Goal: Task Accomplishment & Management: Use online tool/utility

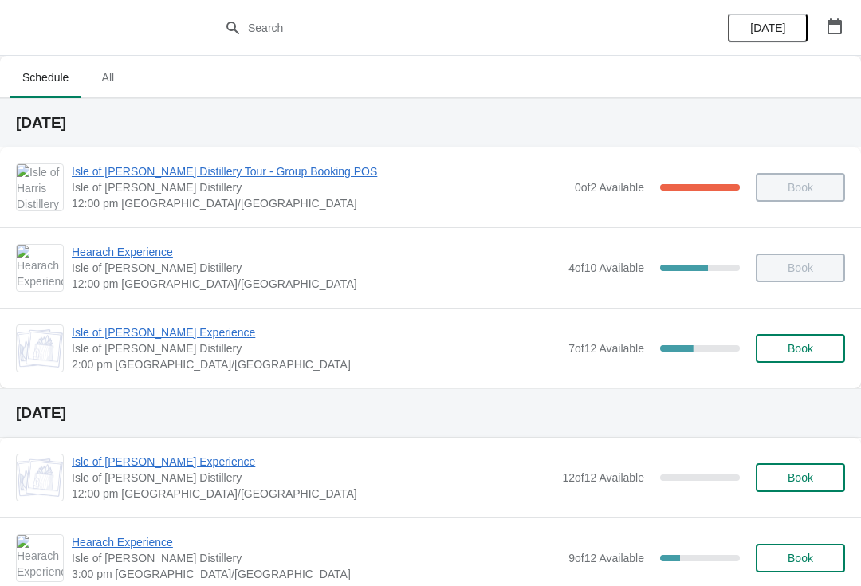
click at [131, 339] on span "Isle of [PERSON_NAME] Experience" at bounding box center [316, 332] width 489 height 16
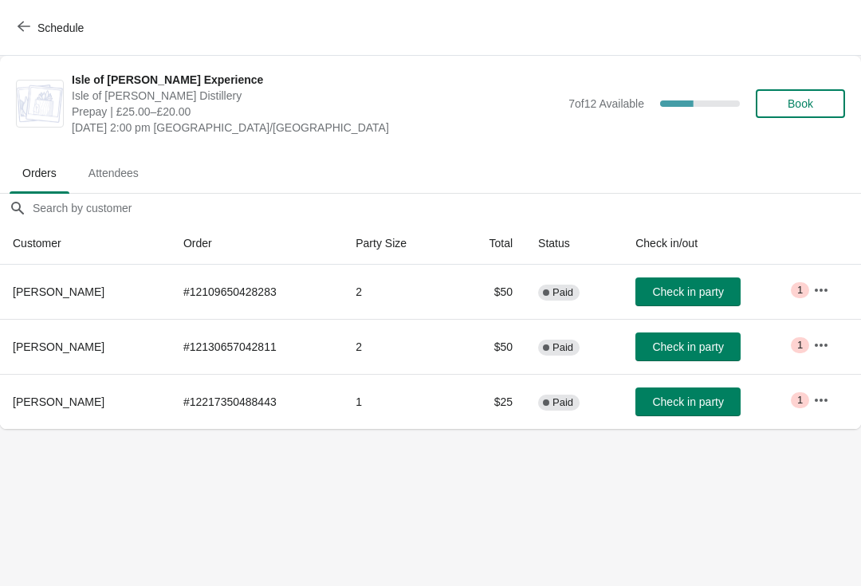
click at [677, 338] on button "Check in party" at bounding box center [687, 346] width 105 height 29
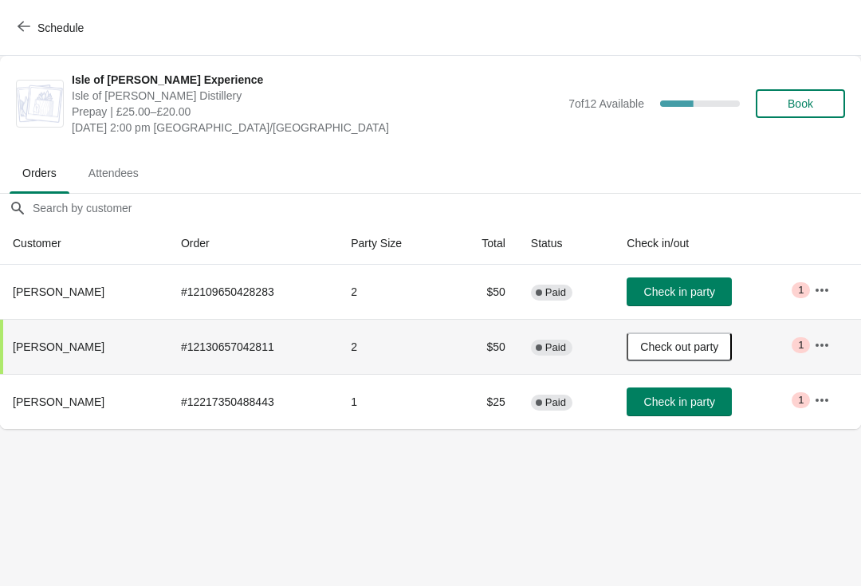
click at [32, 24] on span "Schedule" at bounding box center [52, 27] width 63 height 15
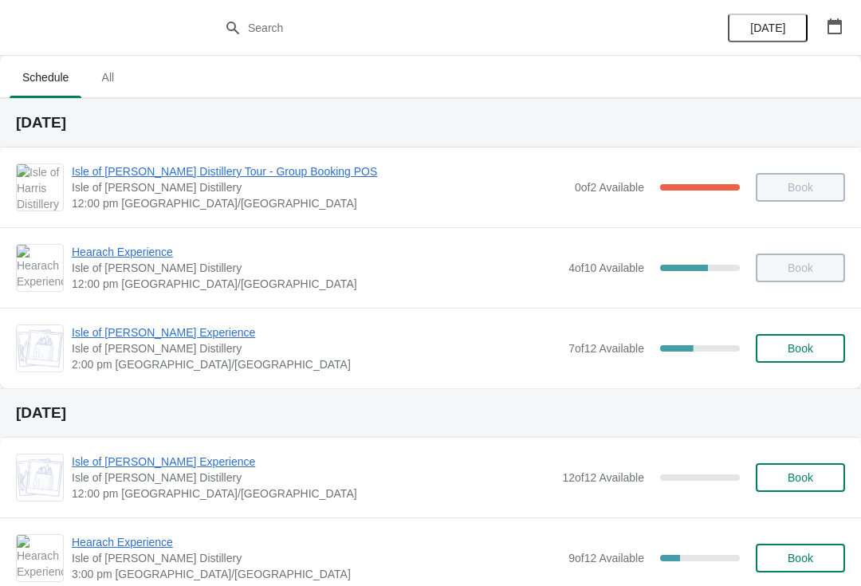
click at [134, 259] on span "Hearach Experience" at bounding box center [316, 252] width 489 height 16
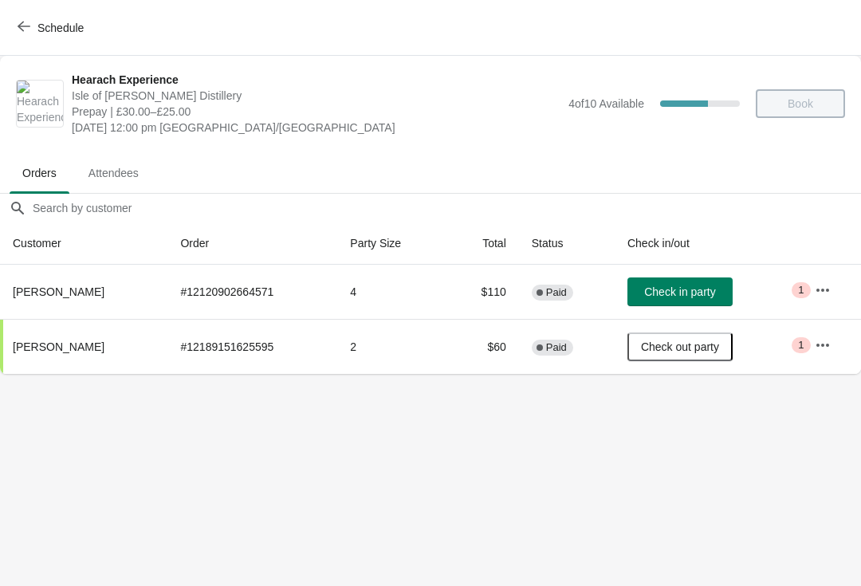
click at [26, 29] on icon "button" at bounding box center [24, 26] width 13 height 13
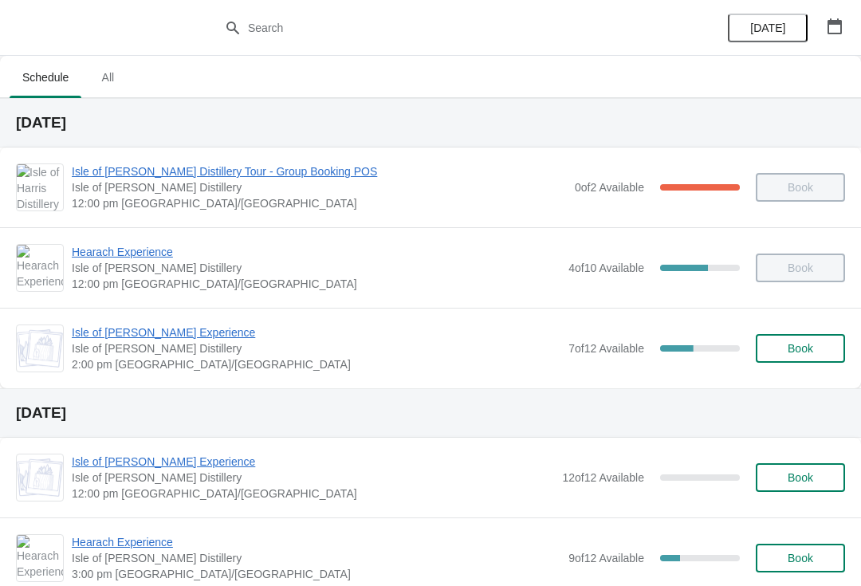
click at [131, 324] on span "Isle of [PERSON_NAME] Experience" at bounding box center [316, 332] width 489 height 16
click at [161, 338] on span "Isle of [PERSON_NAME] Experience" at bounding box center [316, 332] width 489 height 16
